Goal: Task Accomplishment & Management: Complete application form

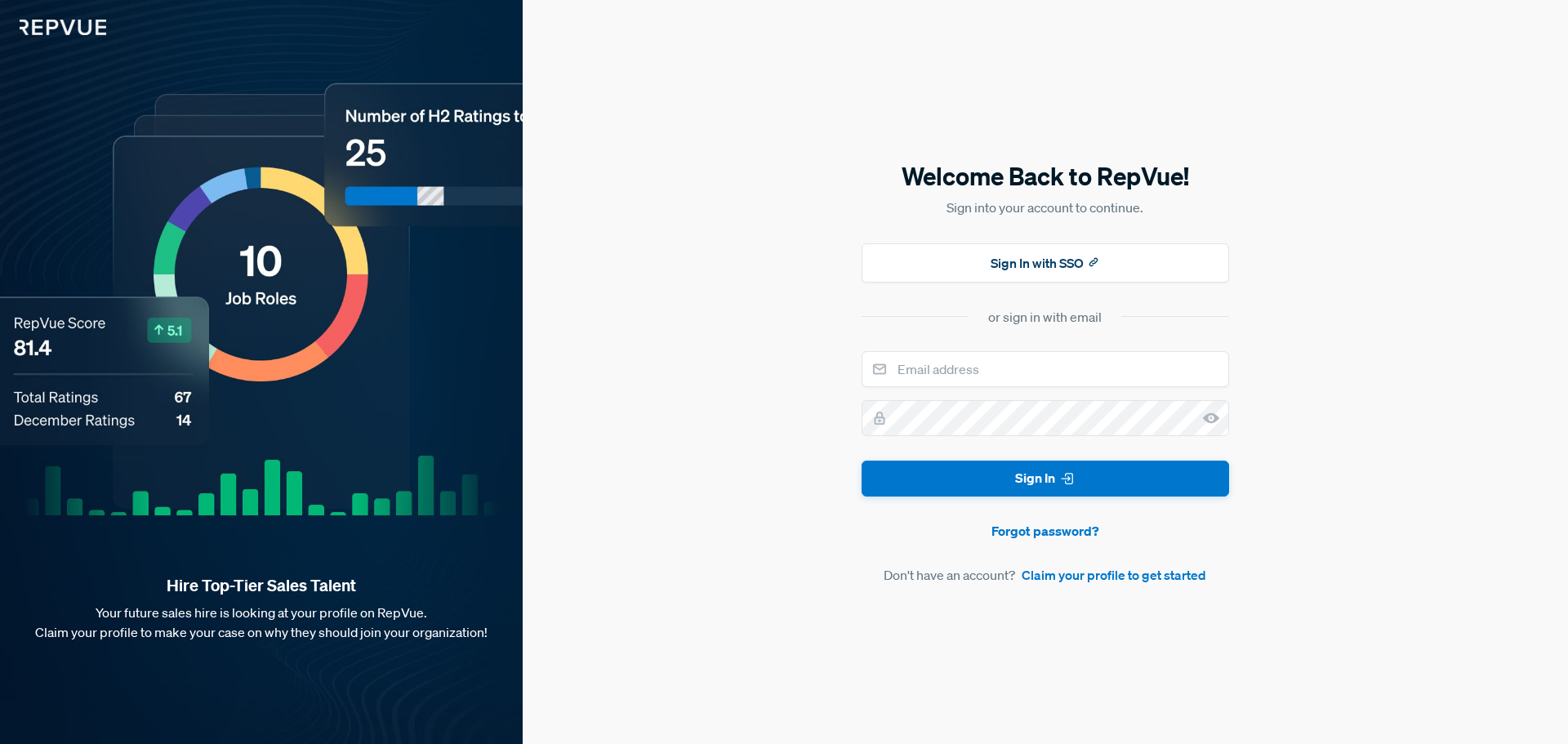
click at [921, 360] on input "email" at bounding box center [1045, 369] width 368 height 36
click at [969, 383] on input "email" at bounding box center [1045, 369] width 368 height 36
type input "[EMAIL_ADDRESS][DOMAIN_NAME]"
click at [1120, 571] on link "Claim your profile to get started" at bounding box center [1114, 575] width 185 height 20
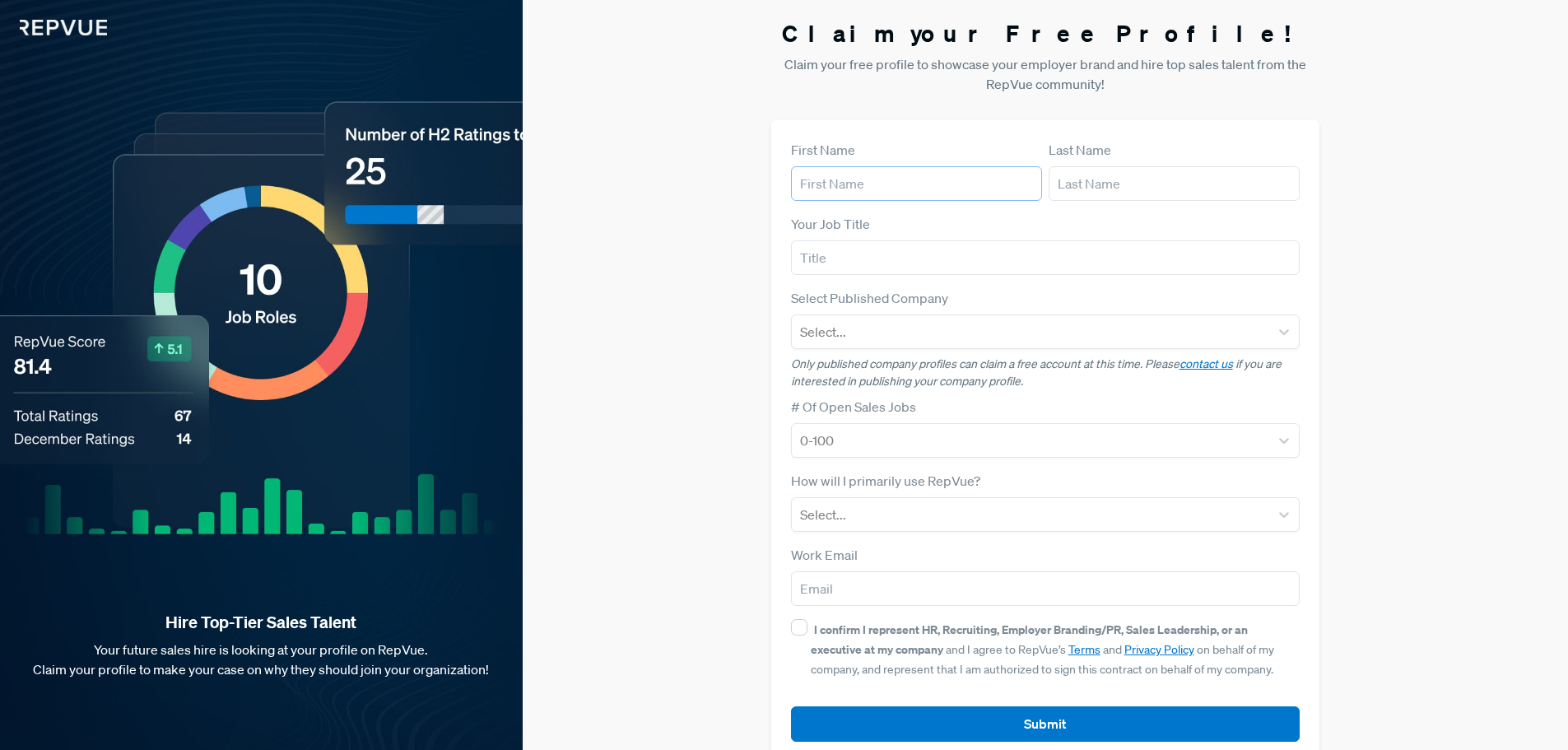
click at [921, 191] on input "text" at bounding box center [916, 184] width 251 height 35
type input "Global"
type input "FPO"
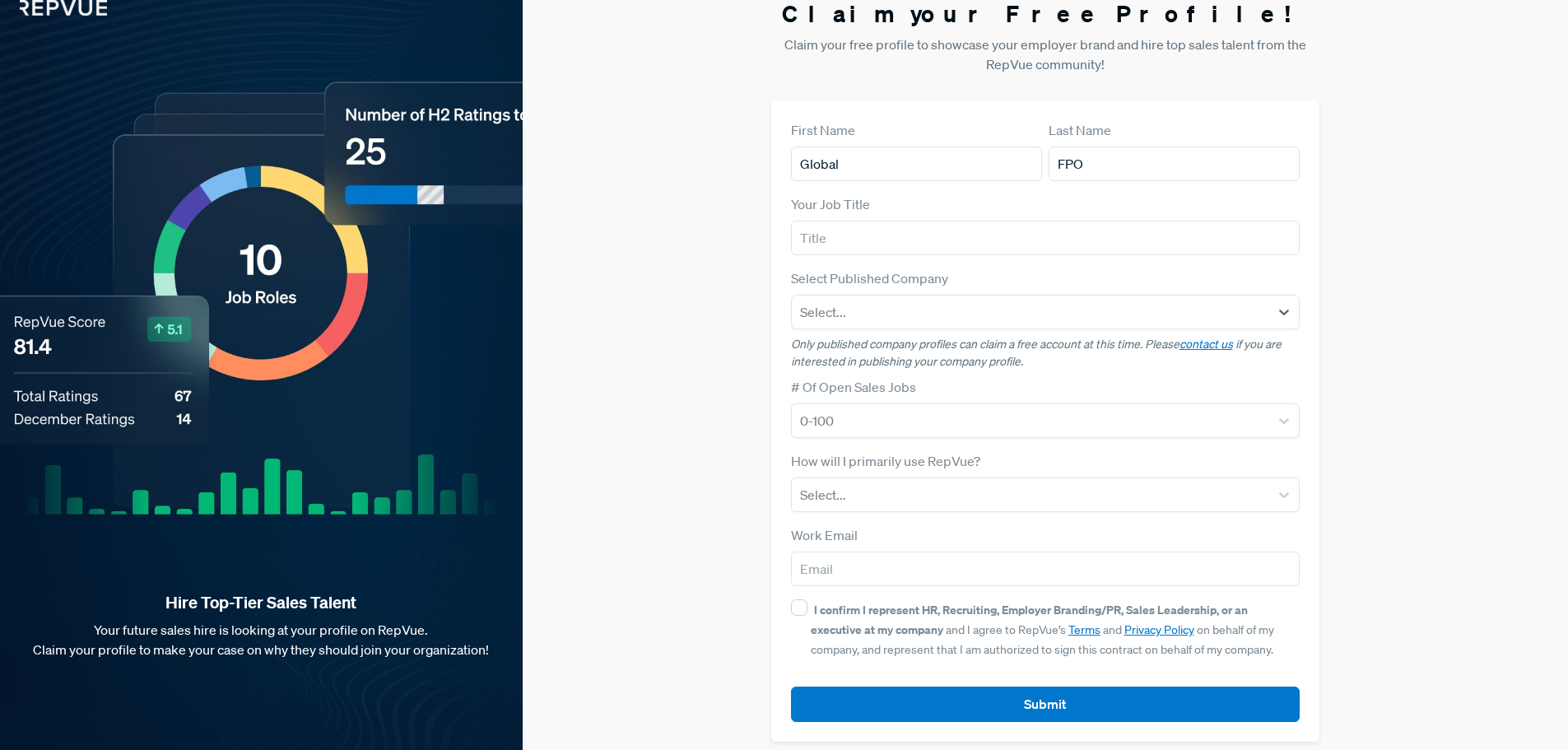
scroll to position [31, 0]
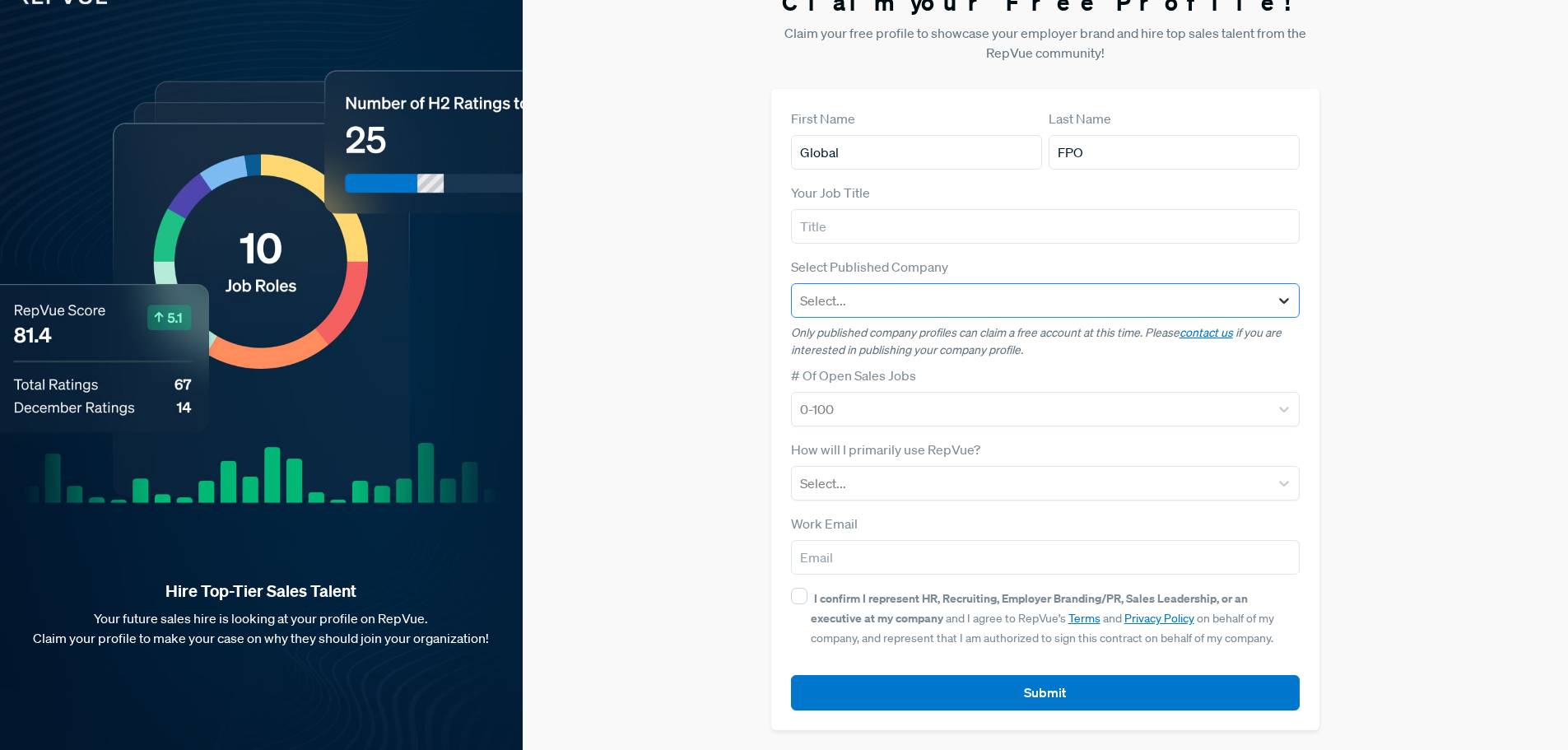
click at [1280, 306] on icon at bounding box center [1284, 300] width 17 height 17
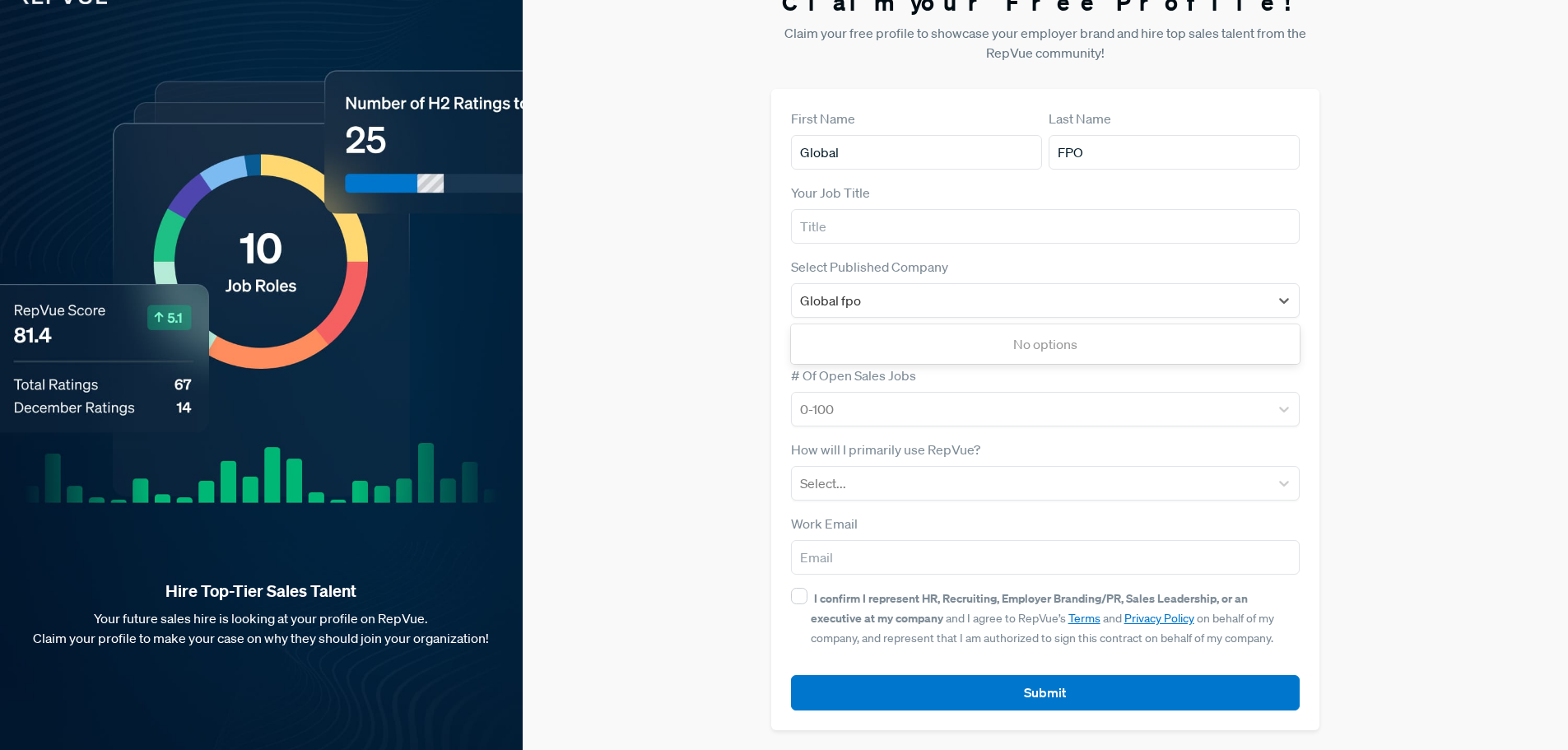
type input "Global Fpo"
type input "[EMAIL_ADDRESS][DOMAIN_NAME]"
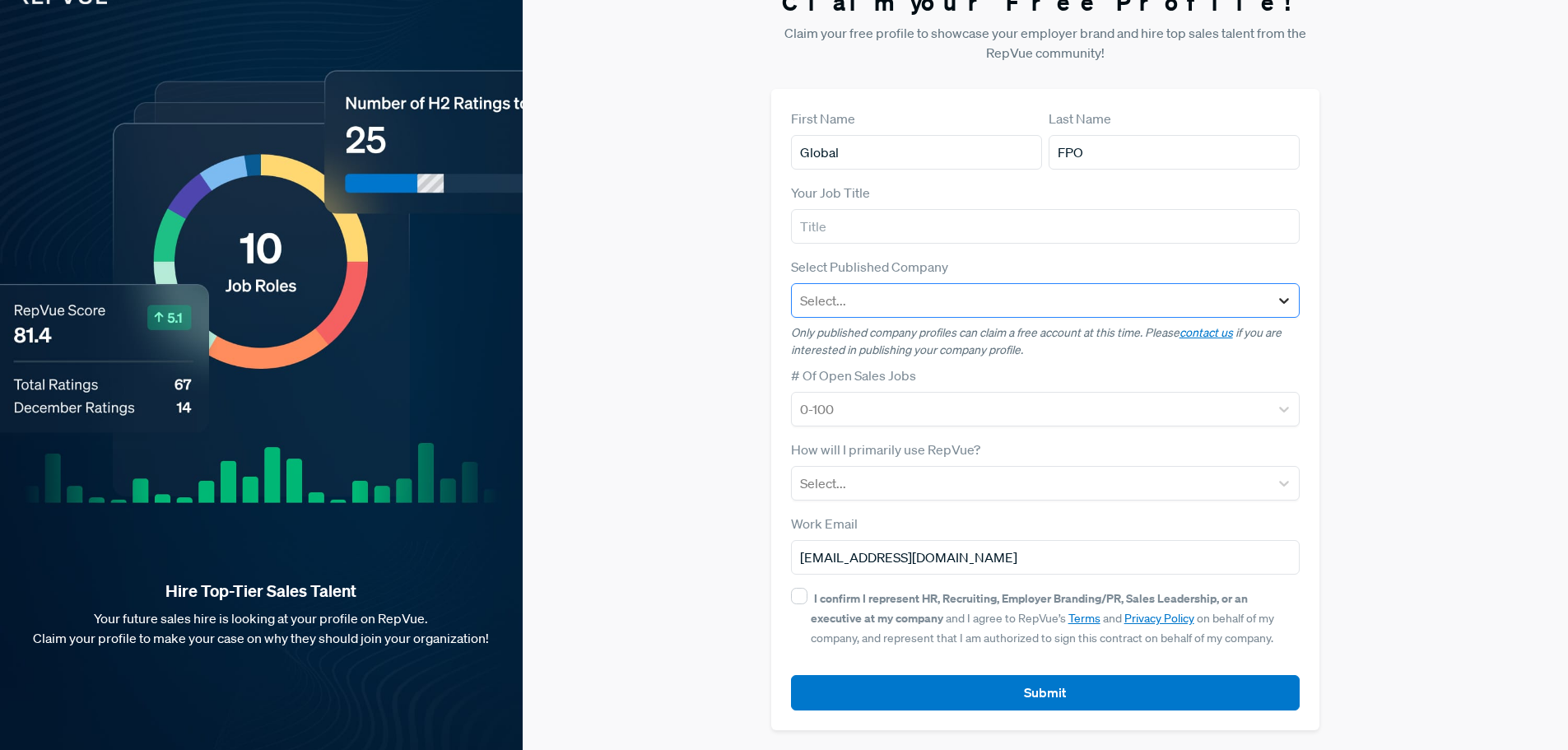
click at [1292, 304] on icon at bounding box center [1284, 300] width 17 height 17
click at [843, 222] on input "text" at bounding box center [1045, 226] width 510 height 35
type input "CEO"
click at [1262, 294] on div at bounding box center [1030, 301] width 461 height 23
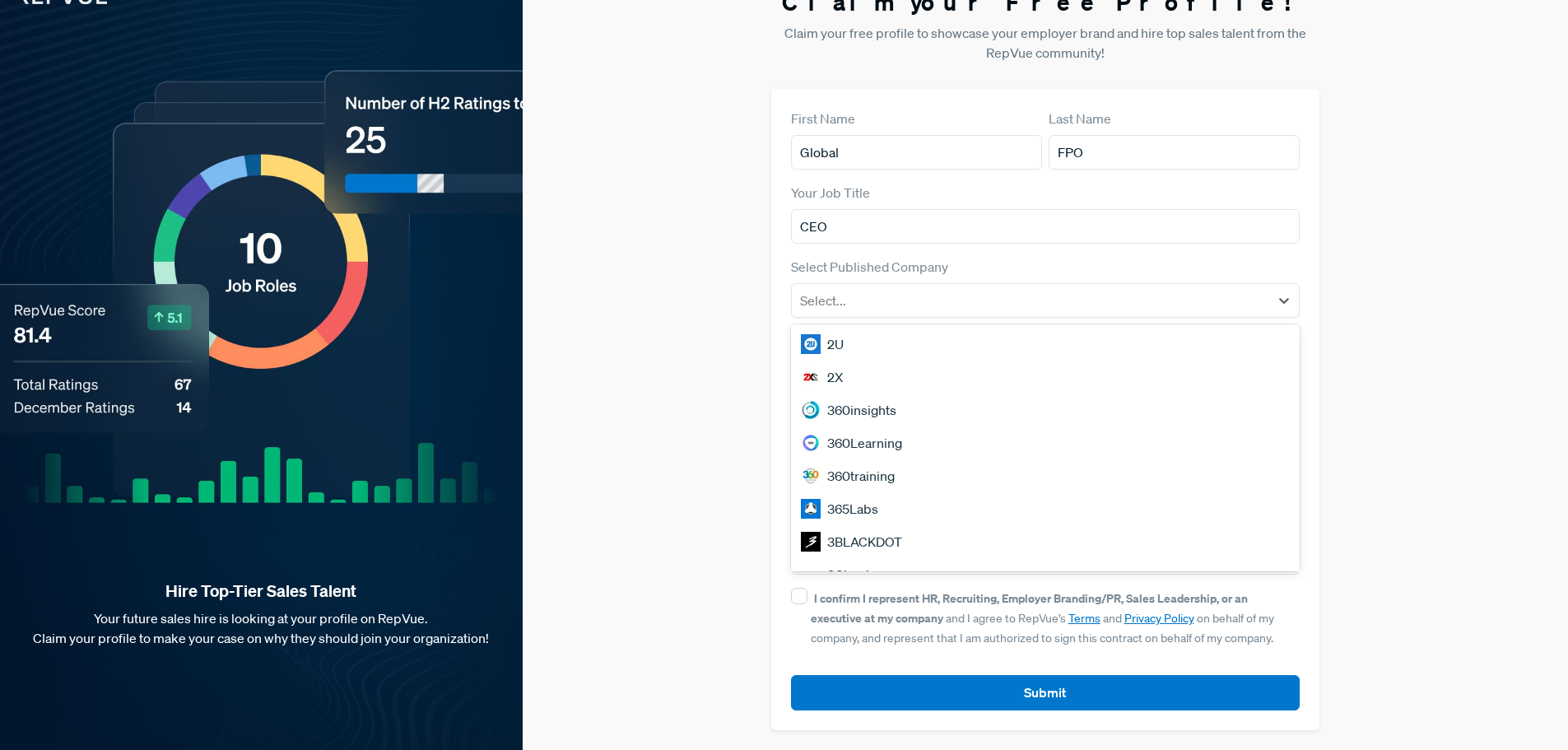
scroll to position [1406, 0]
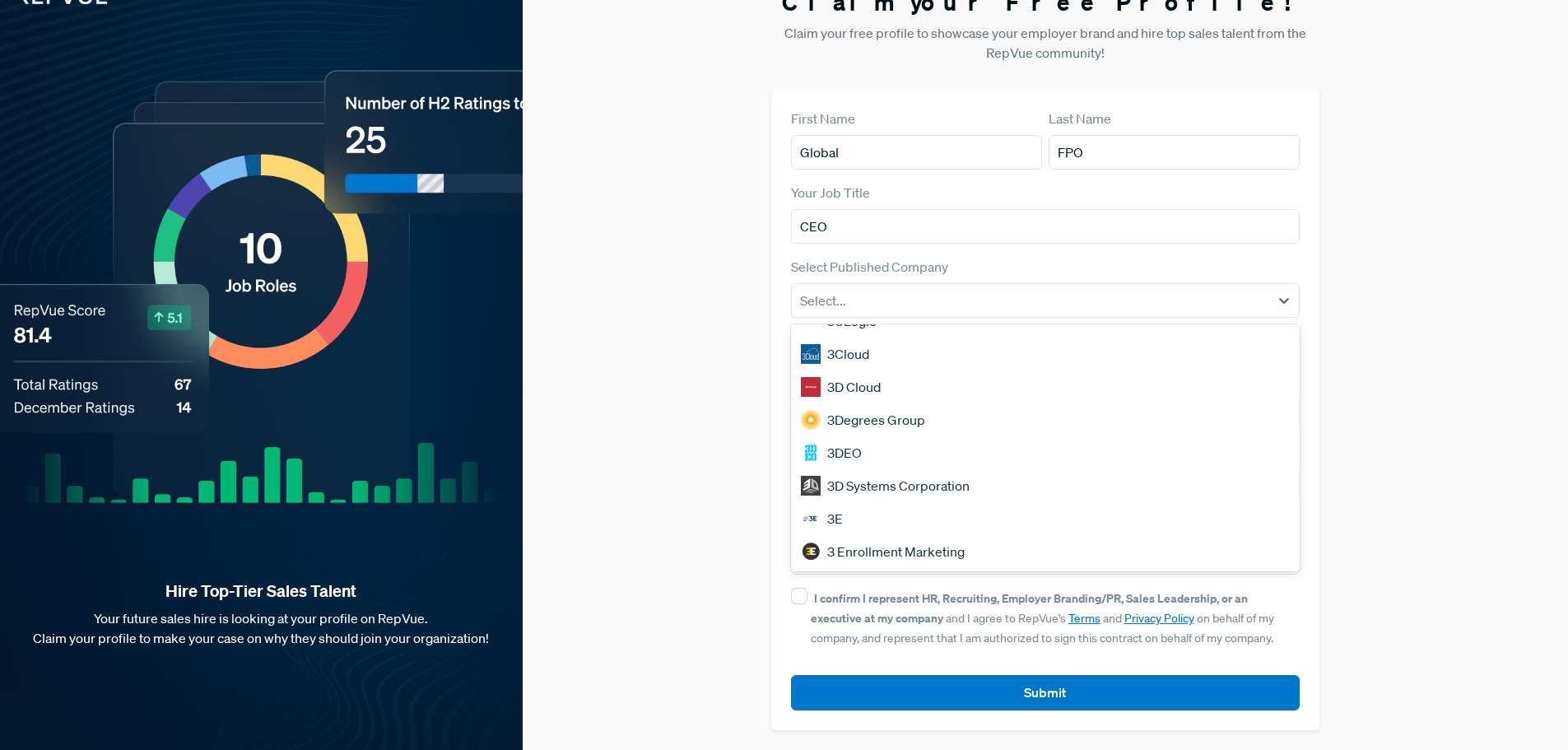
click at [1384, 346] on div "Claim your Free Profile! Claim your free profile to showcase your employer bran…" at bounding box center [1045, 359] width 1045 height 781
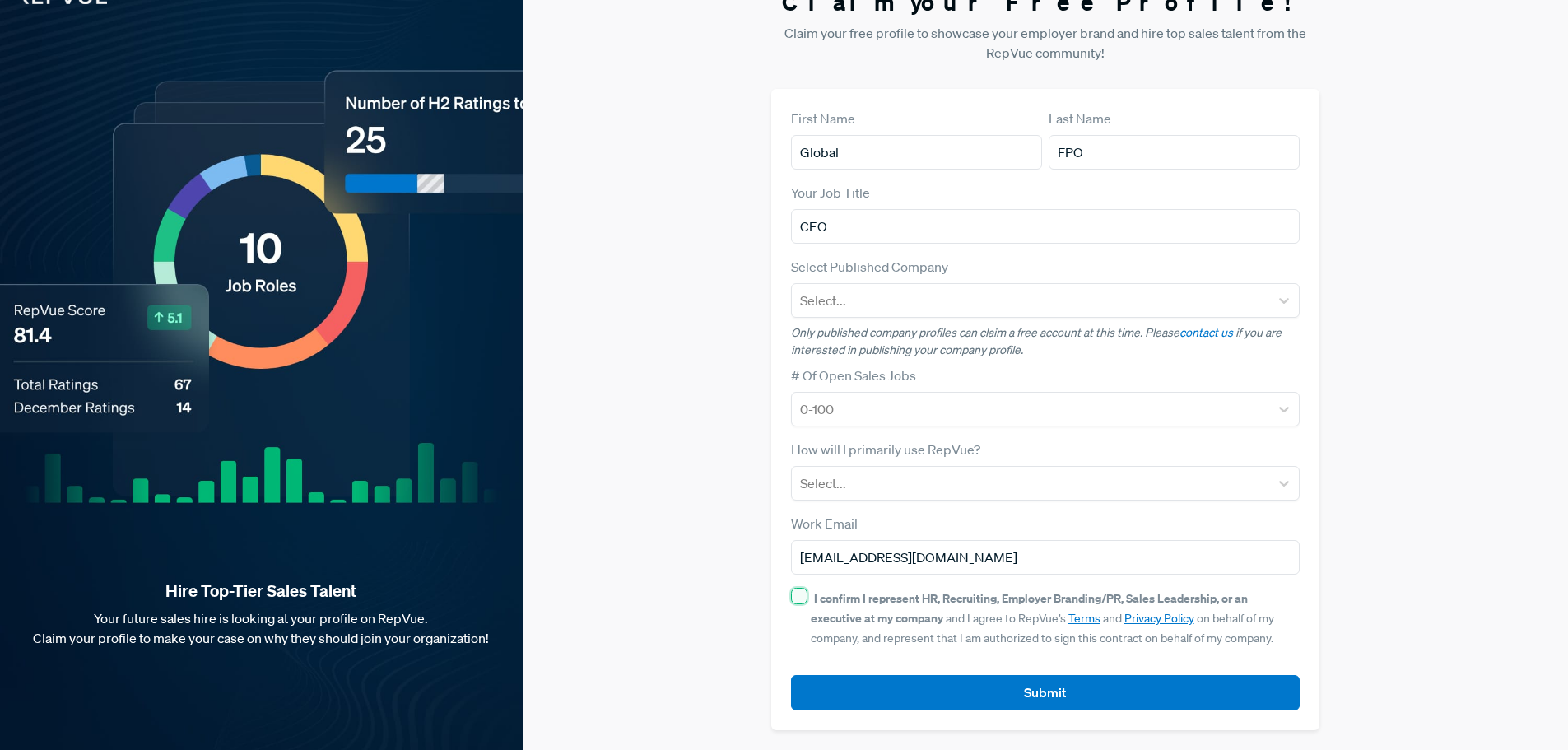
click at [792, 598] on input "I confirm I represent HR, Recruiting, Employer Branding/PR, Sales Leadership, o…" at bounding box center [799, 595] width 17 height 17
checkbox input "true"
click at [969, 556] on input "[EMAIL_ADDRESS][DOMAIN_NAME]" at bounding box center [1045, 558] width 510 height 35
click at [961, 556] on input "[EMAIL_ADDRESS][DOMAIN_NAME]" at bounding box center [1045, 558] width 510 height 35
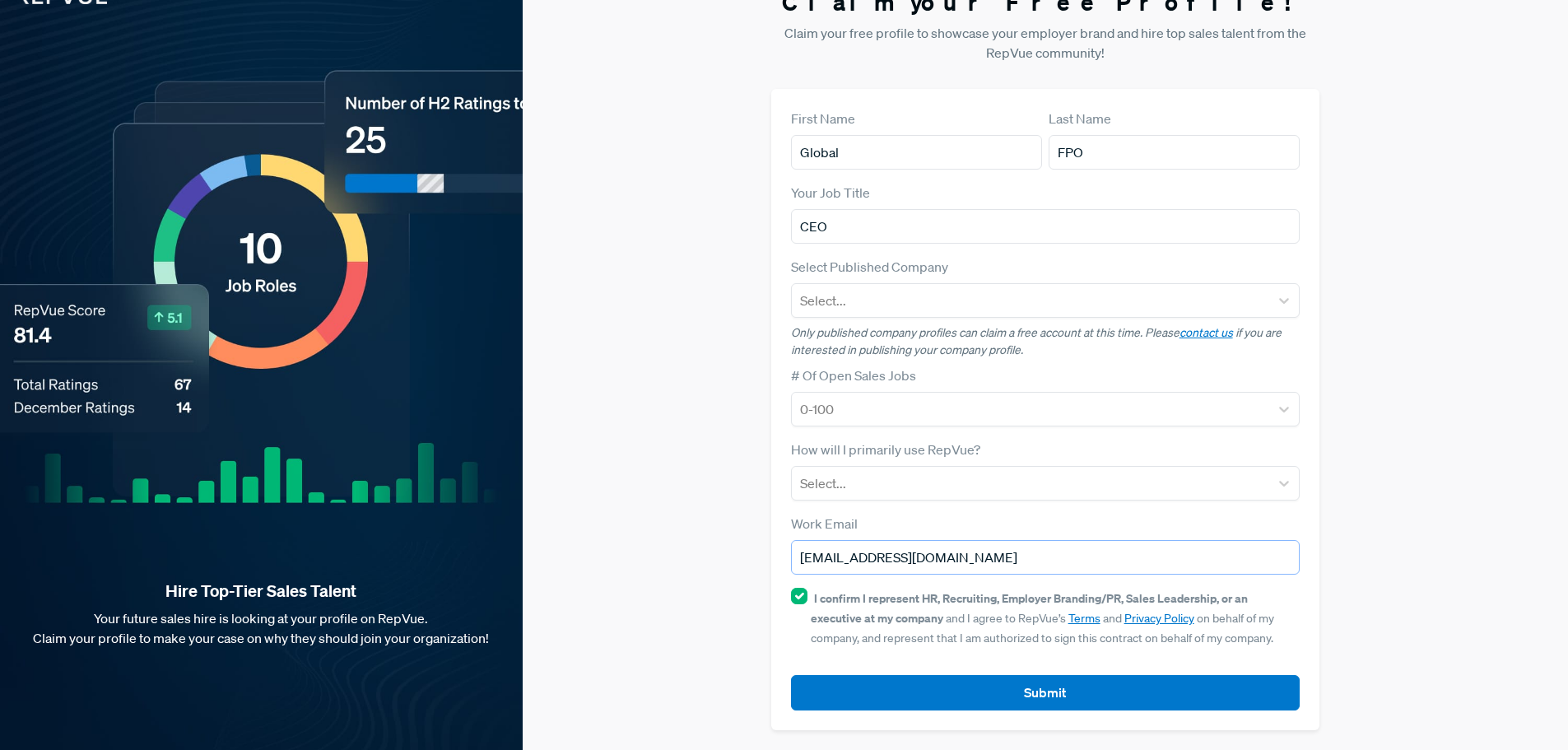
click at [963, 562] on input "[EMAIL_ADDRESS][DOMAIN_NAME]" at bounding box center [1045, 558] width 510 height 35
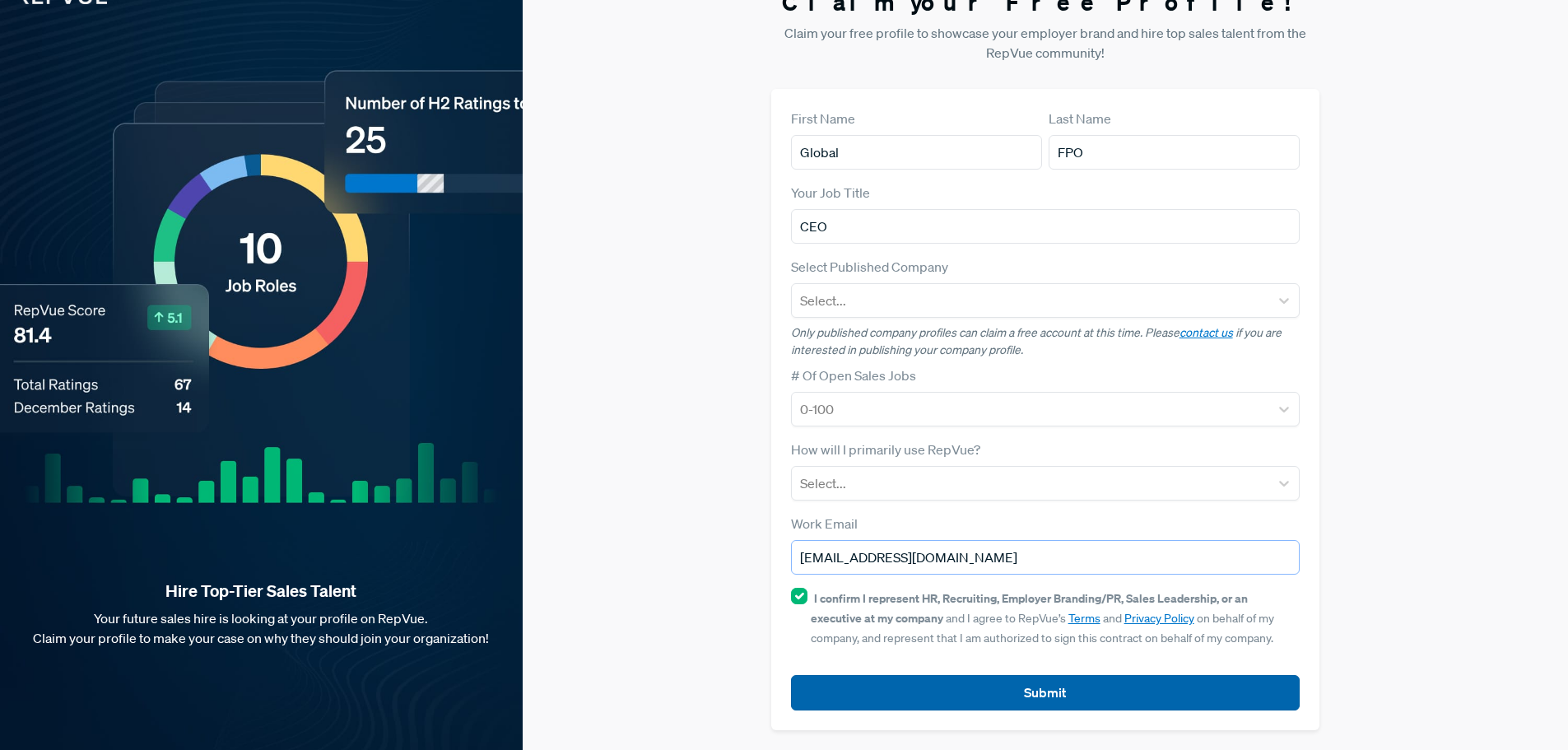
type input "[EMAIL_ADDRESS][DOMAIN_NAME]"
click at [1159, 699] on button "Submit" at bounding box center [1045, 692] width 510 height 35
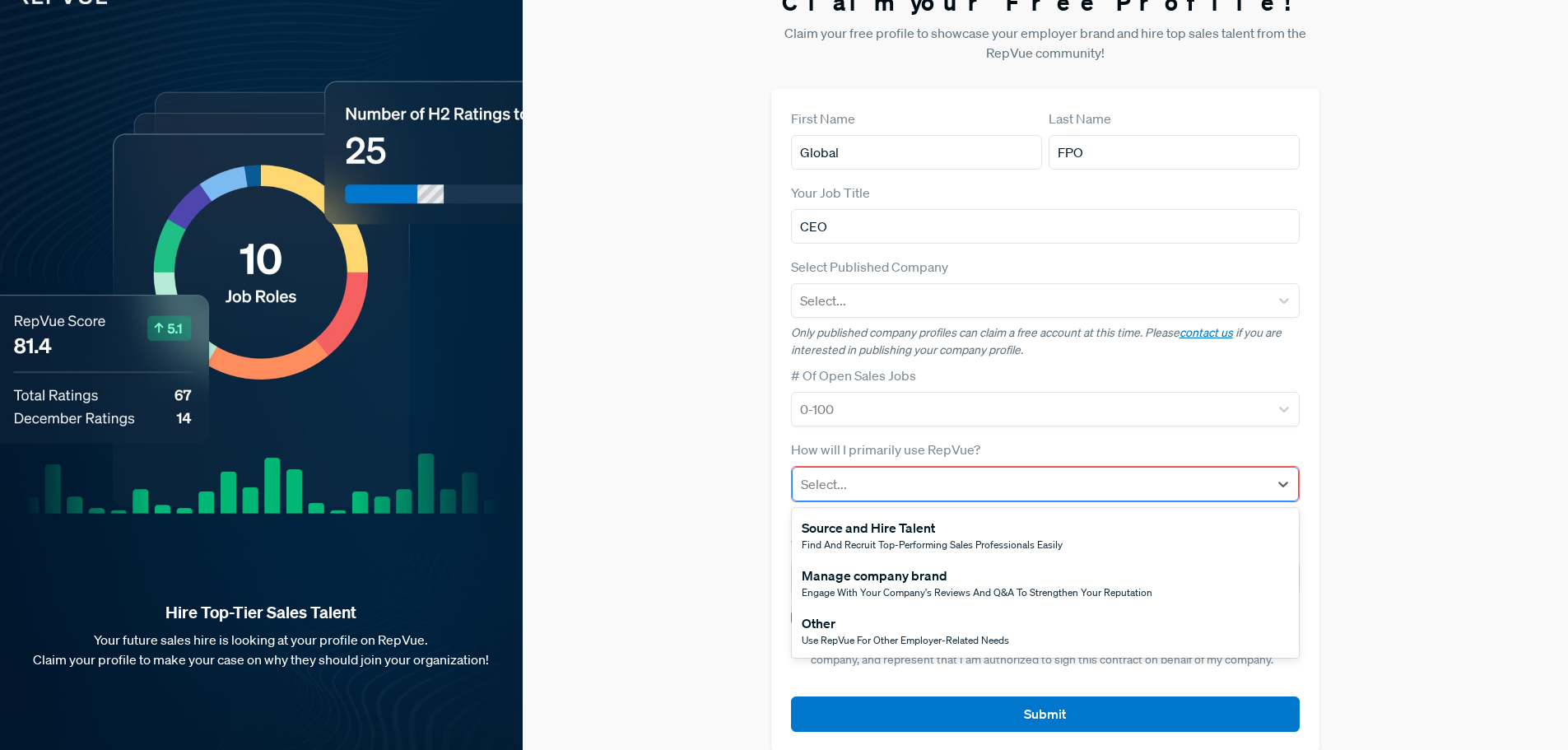
click at [865, 487] on div at bounding box center [1030, 484] width 460 height 23
click at [880, 591] on span "Engage with your company's reviews and Q&A to strengthen your reputation" at bounding box center [976, 593] width 350 height 14
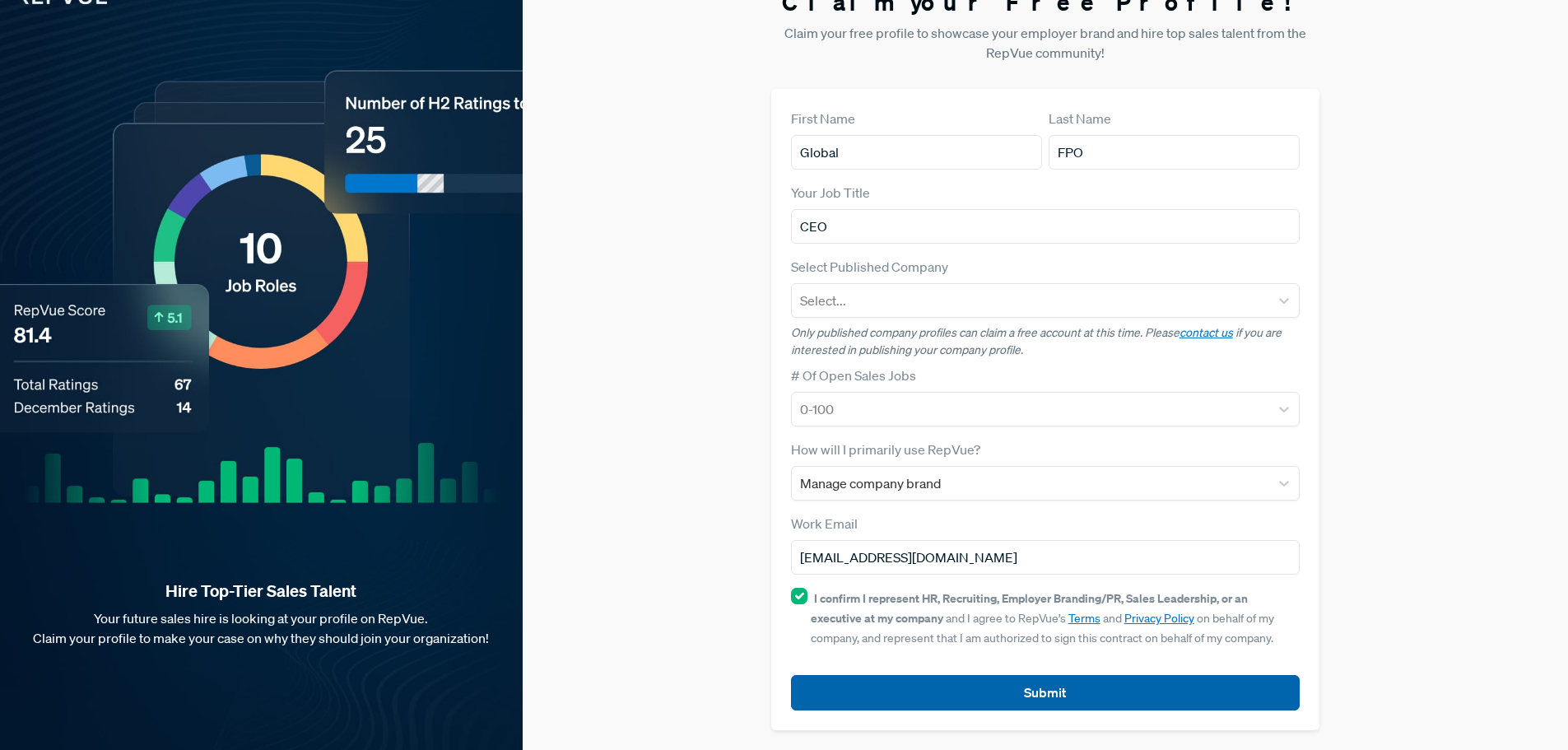
click at [949, 698] on button "Submit" at bounding box center [1045, 692] width 510 height 35
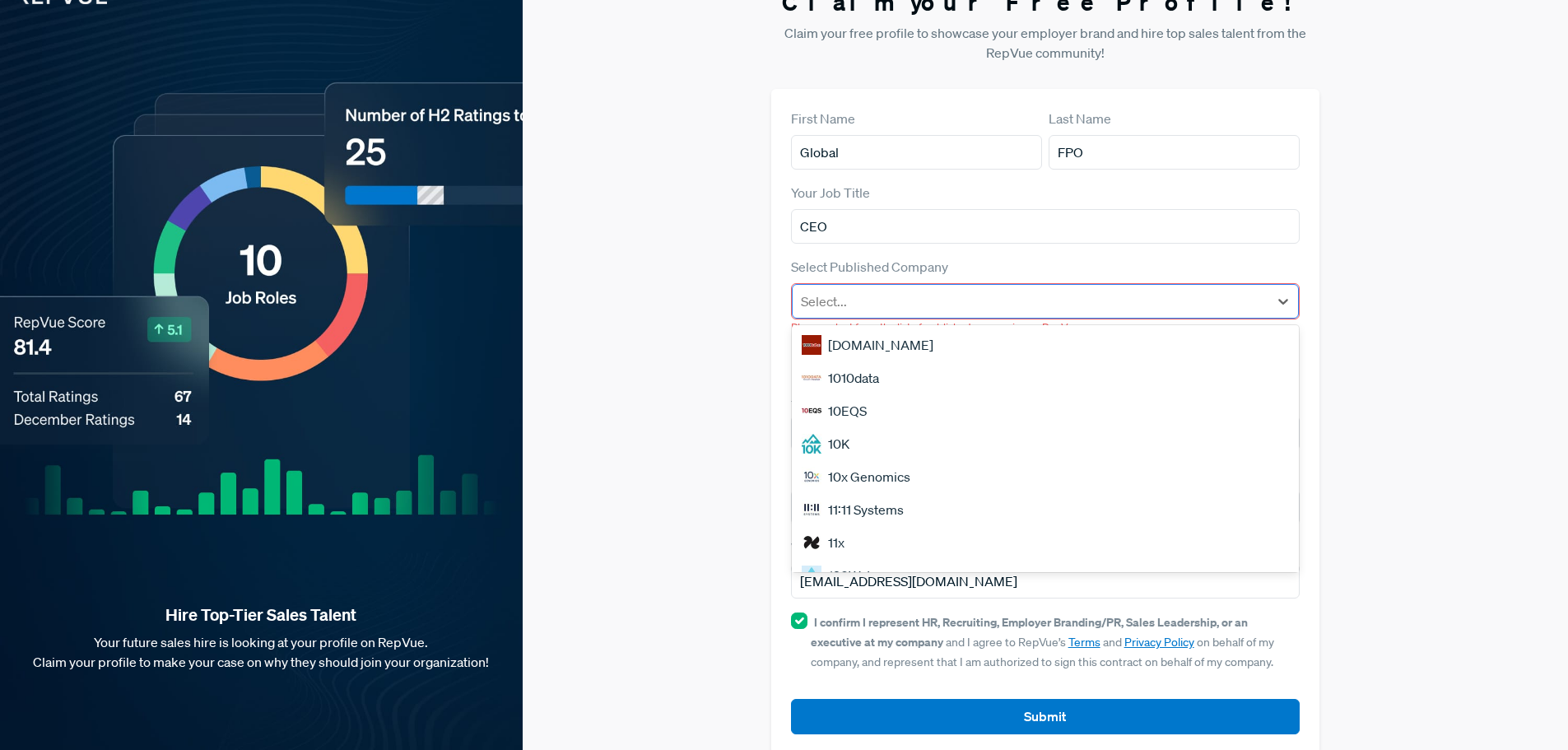
click at [1109, 309] on div at bounding box center [1030, 301] width 460 height 23
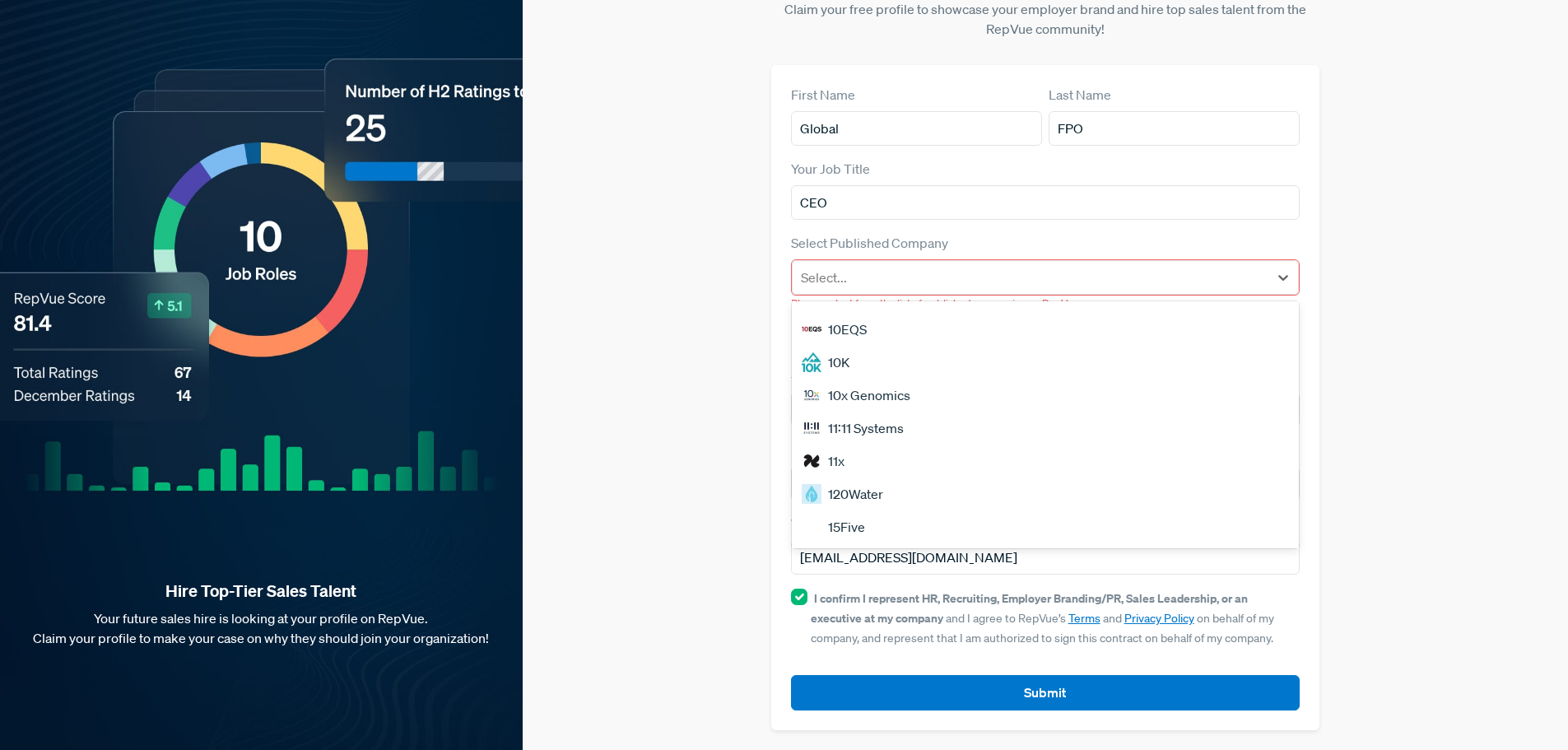
scroll to position [82, 0]
click at [1103, 448] on div "11x" at bounding box center [1045, 436] width 508 height 33
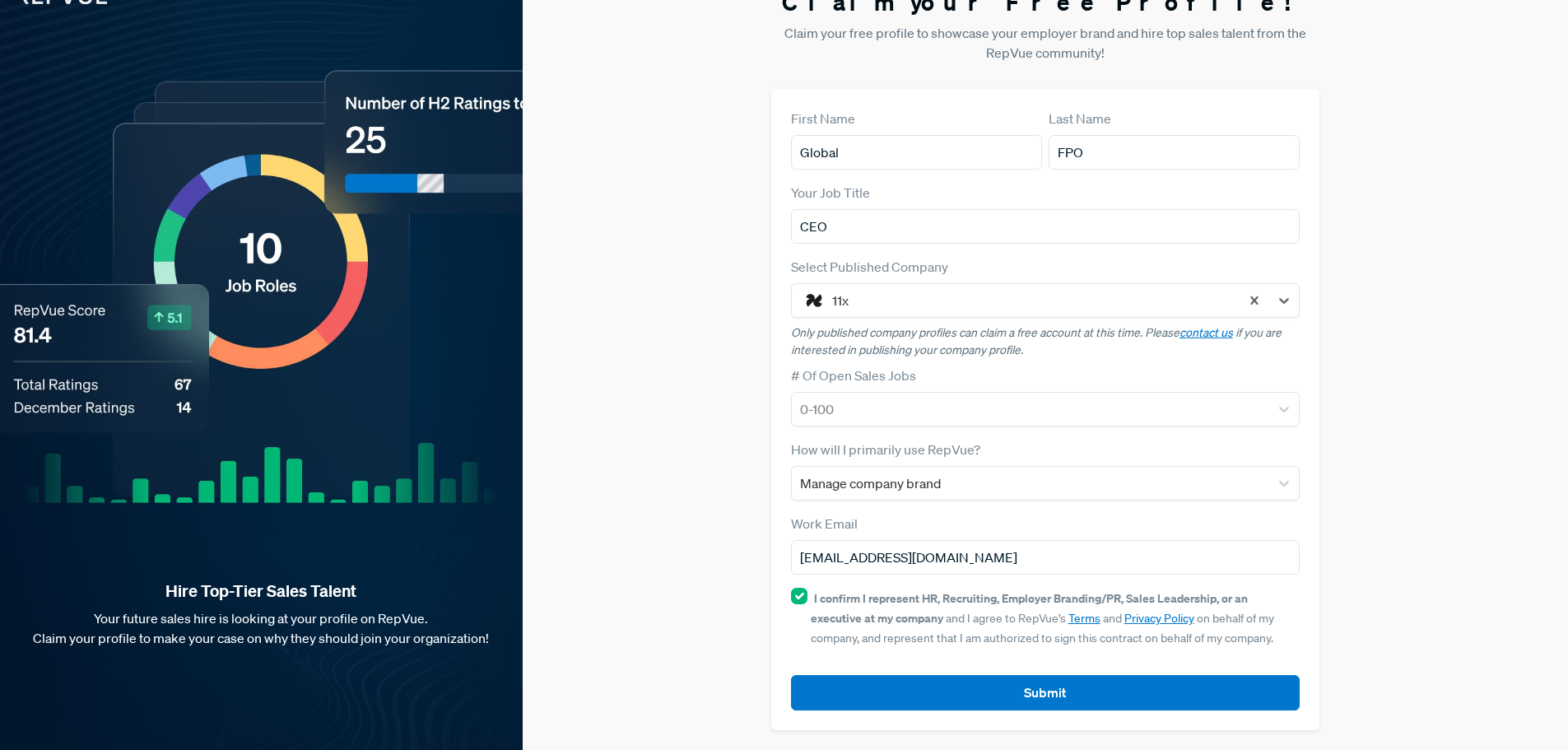
scroll to position [31, 0]
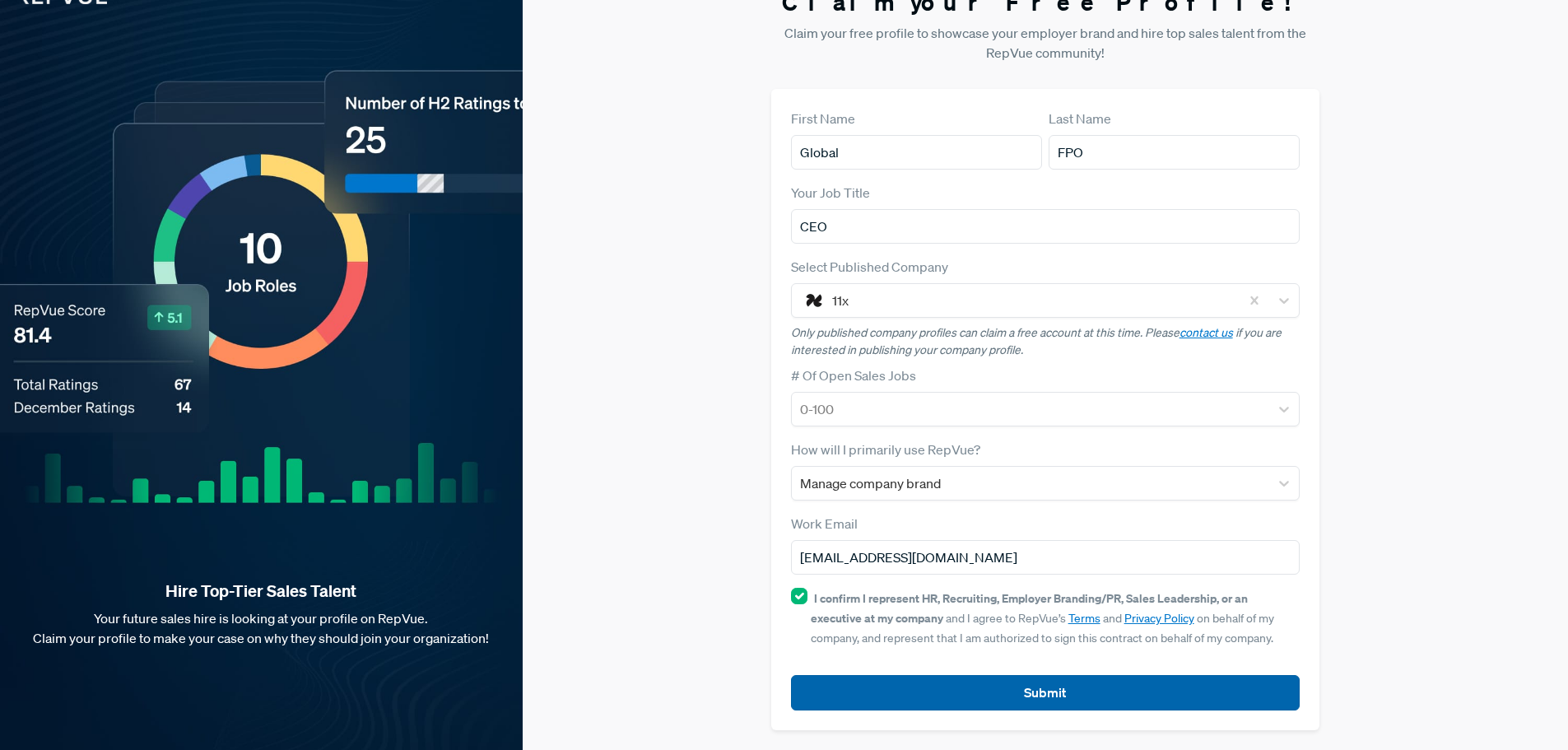
click at [1141, 698] on button "Submit" at bounding box center [1045, 692] width 510 height 35
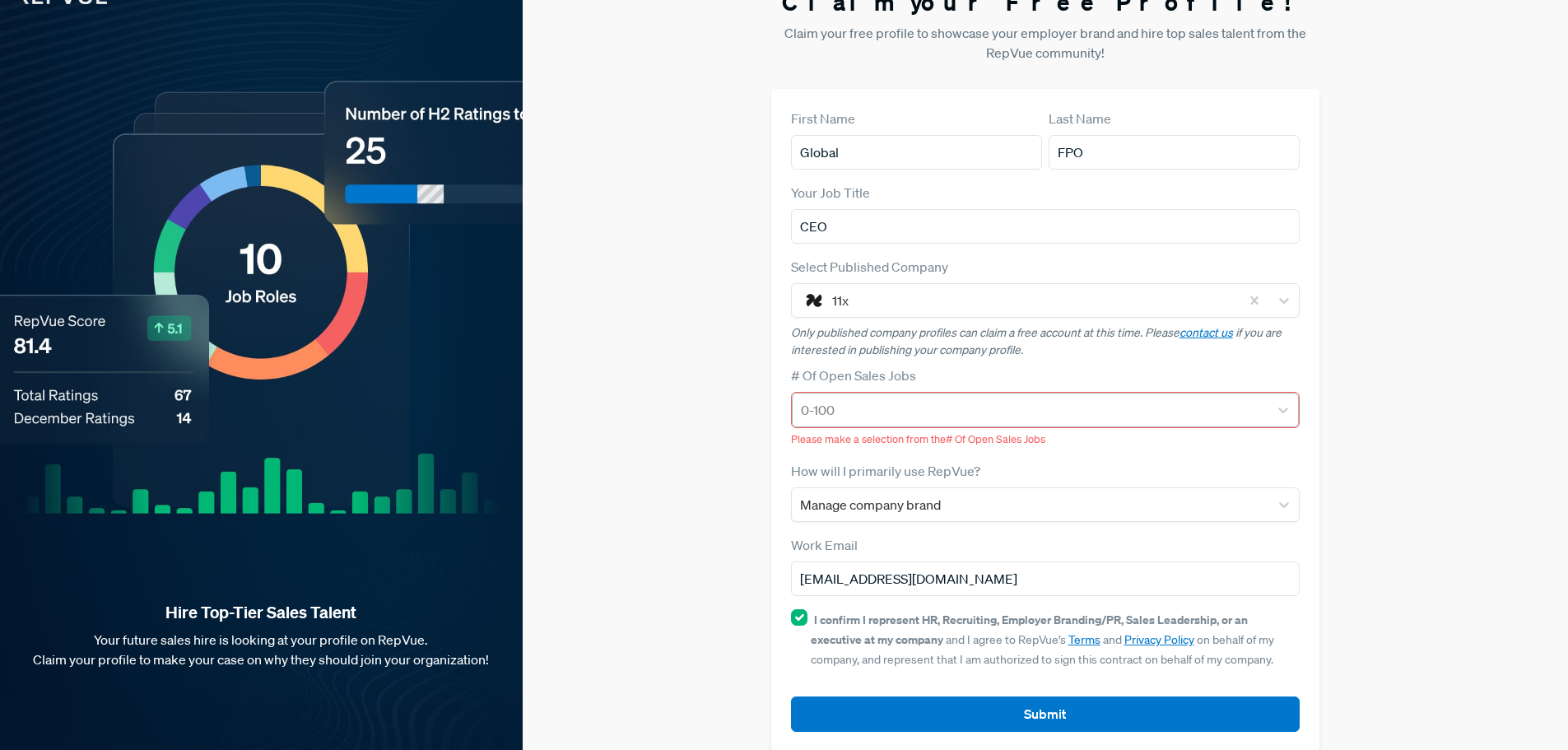
click at [1010, 412] on div at bounding box center [1030, 410] width 460 height 23
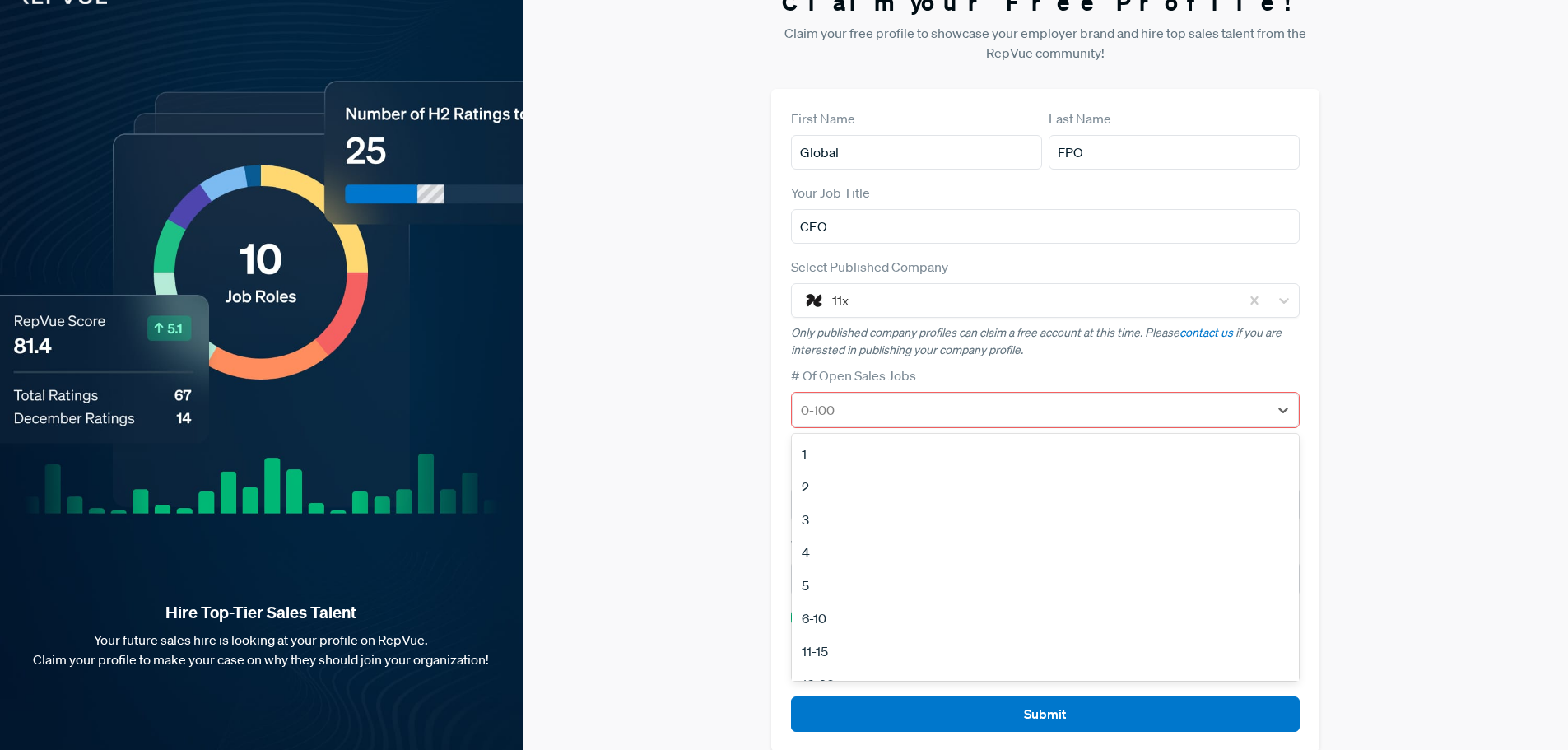
scroll to position [155, 0]
click at [1016, 661] on div "No Open Sales Jobs" at bounding box center [1045, 661] width 508 height 33
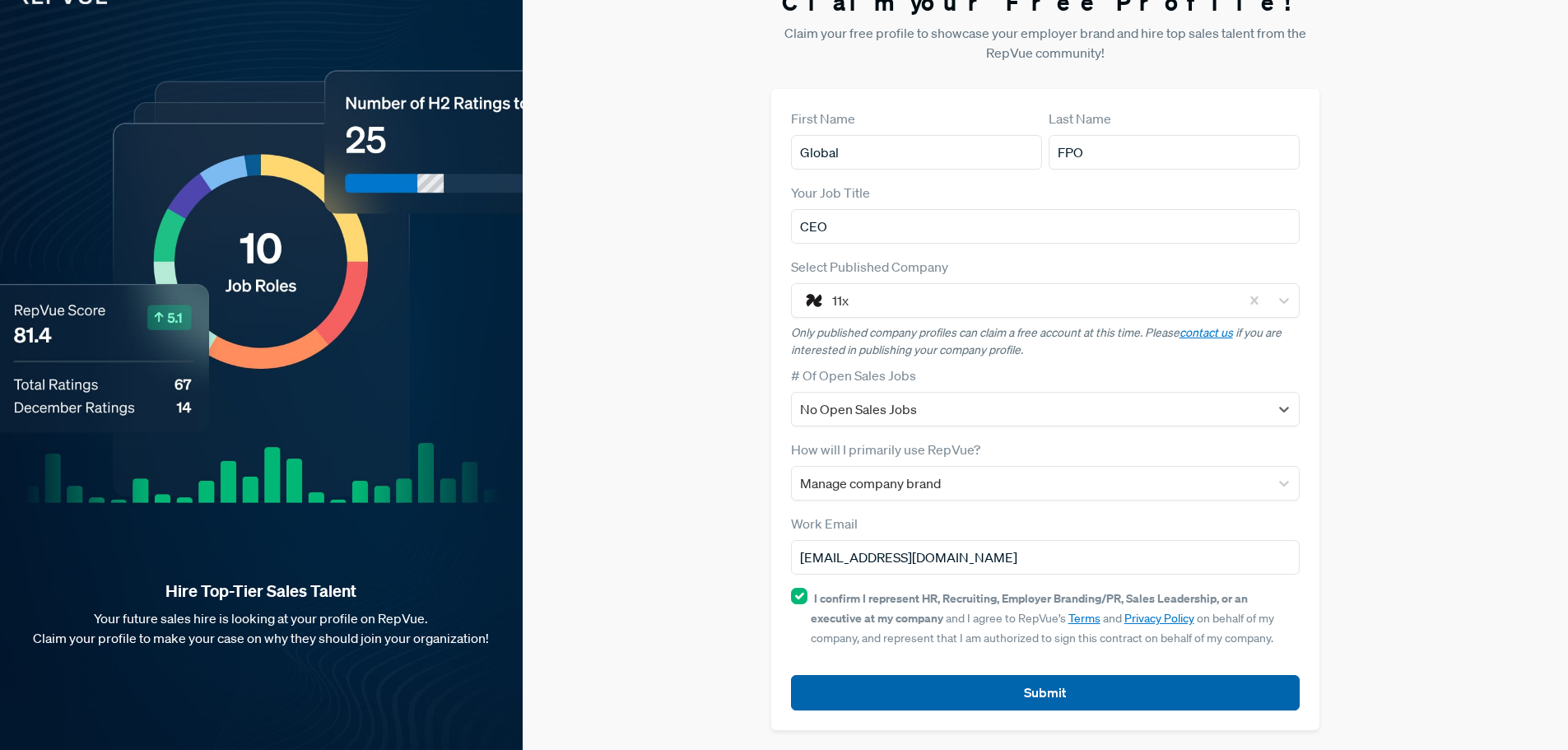
click at [1044, 707] on button "Submit" at bounding box center [1045, 692] width 510 height 35
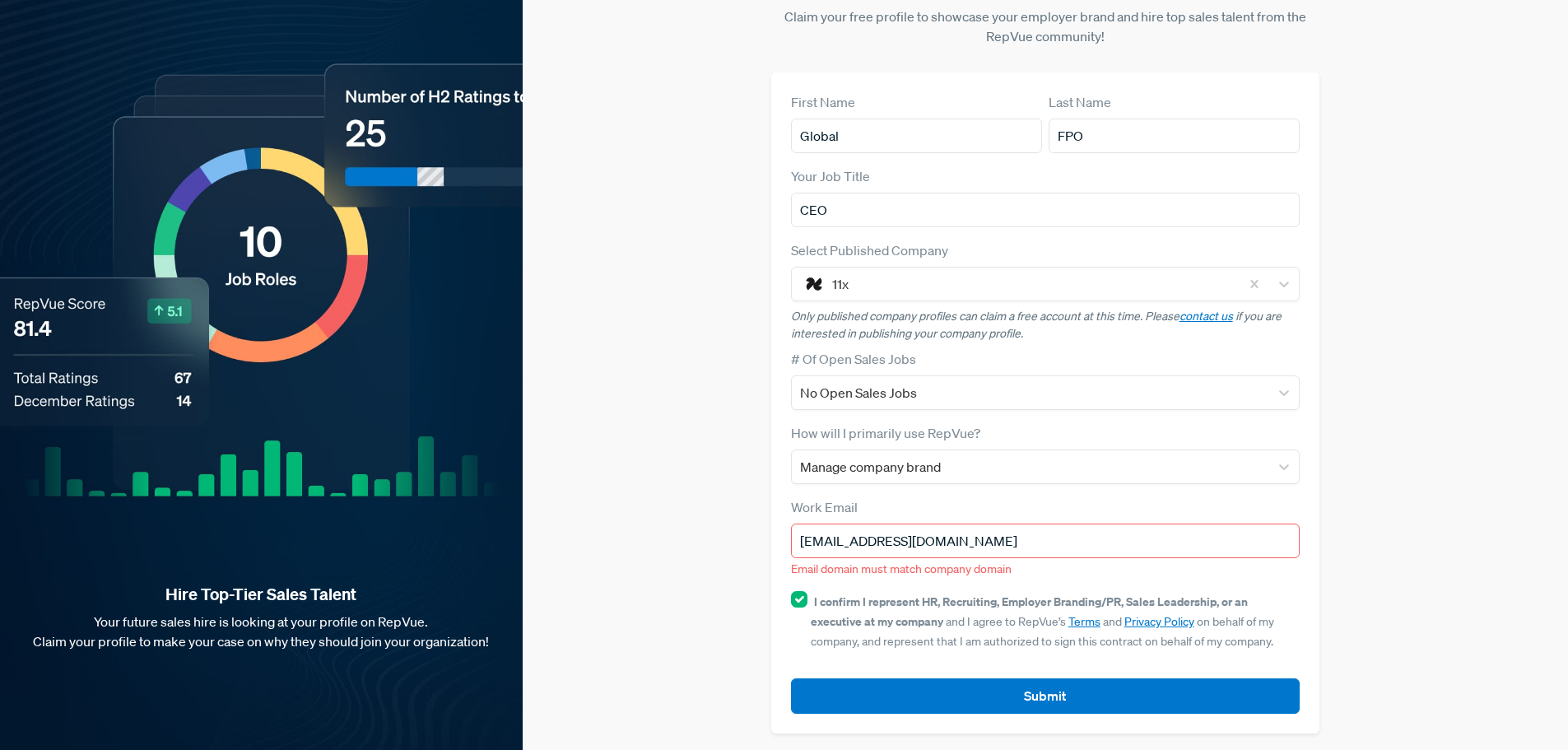
scroll to position [51, 0]
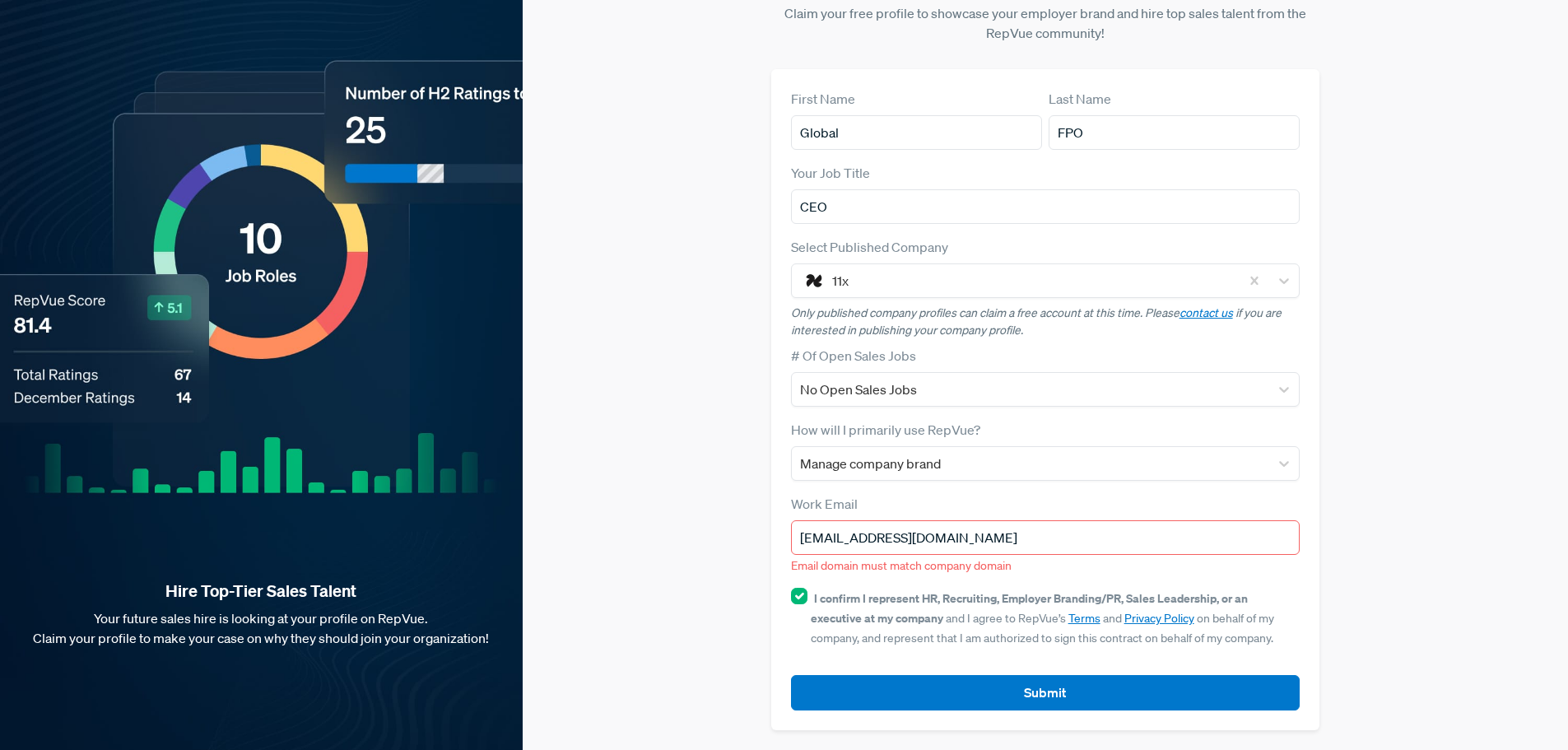
click at [1087, 540] on input "[EMAIL_ADDRESS][DOMAIN_NAME]" at bounding box center [1045, 538] width 510 height 35
click at [1061, 277] on div at bounding box center [1032, 281] width 400 height 23
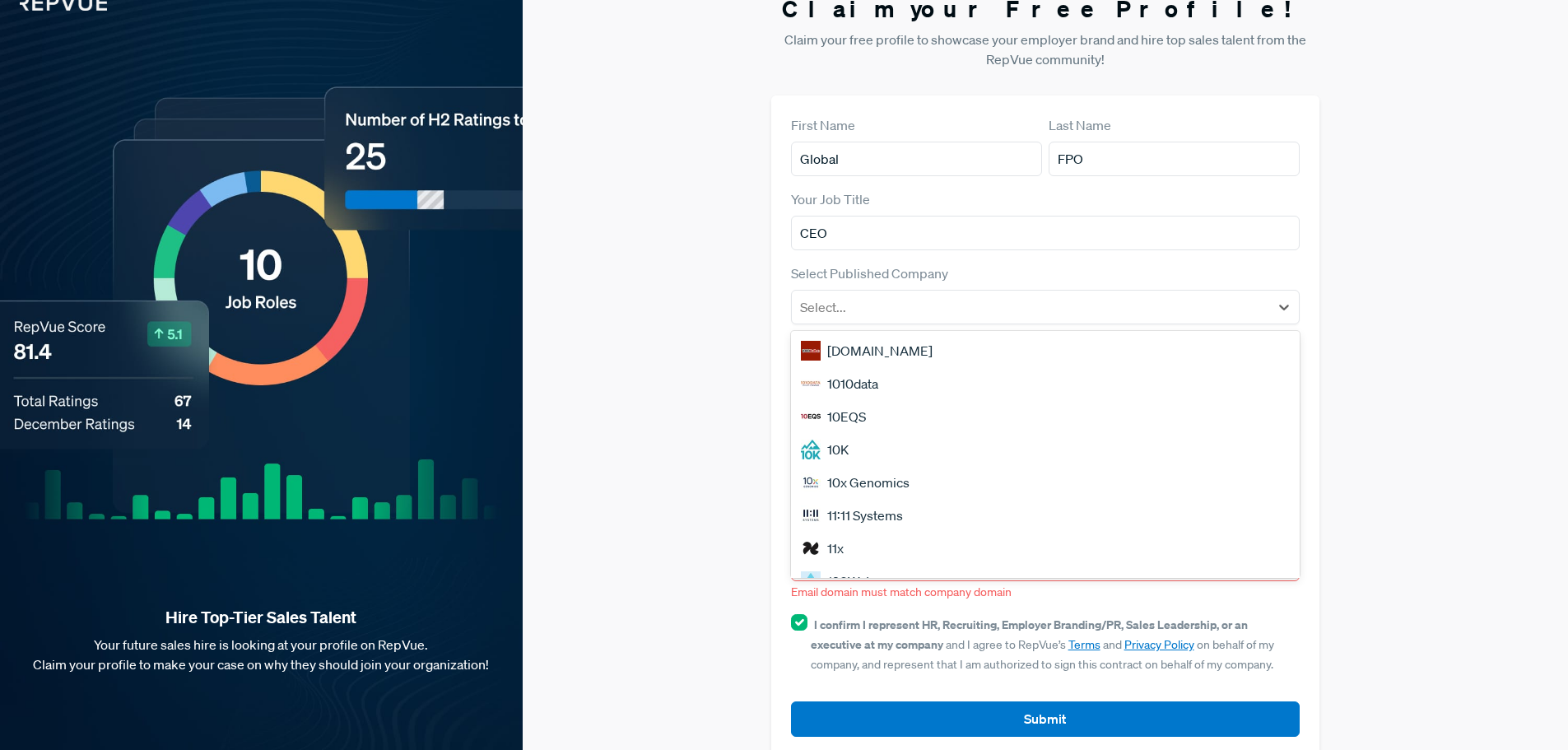
scroll to position [0, 0]
